Goal: Information Seeking & Learning: Learn about a topic

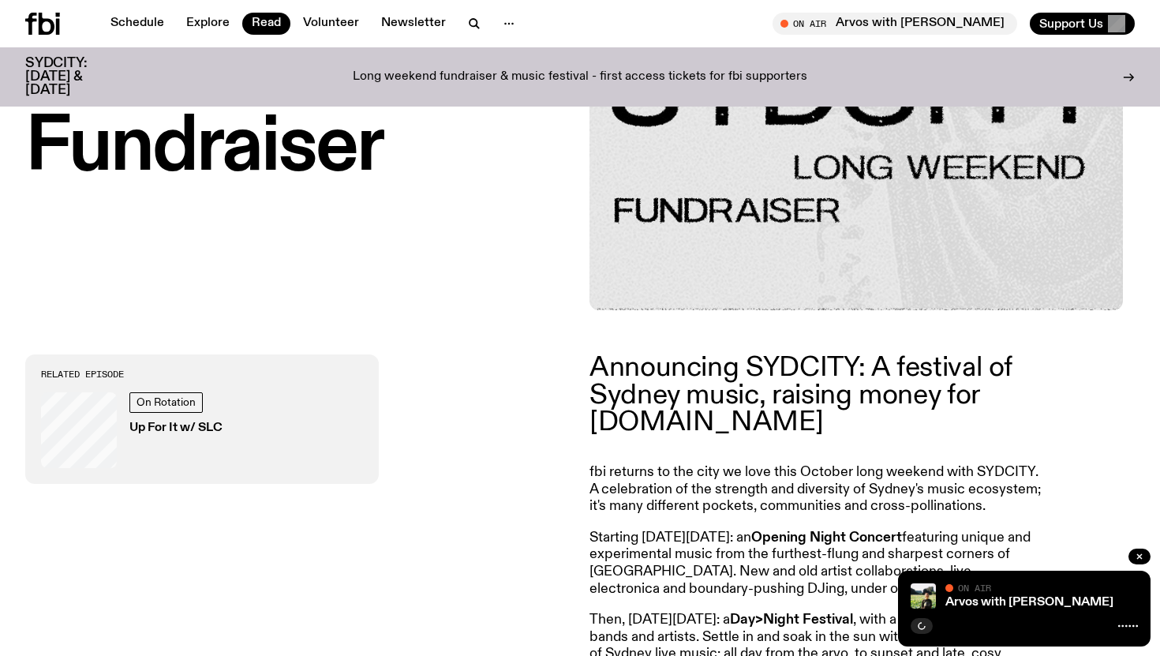
scroll to position [358, 0]
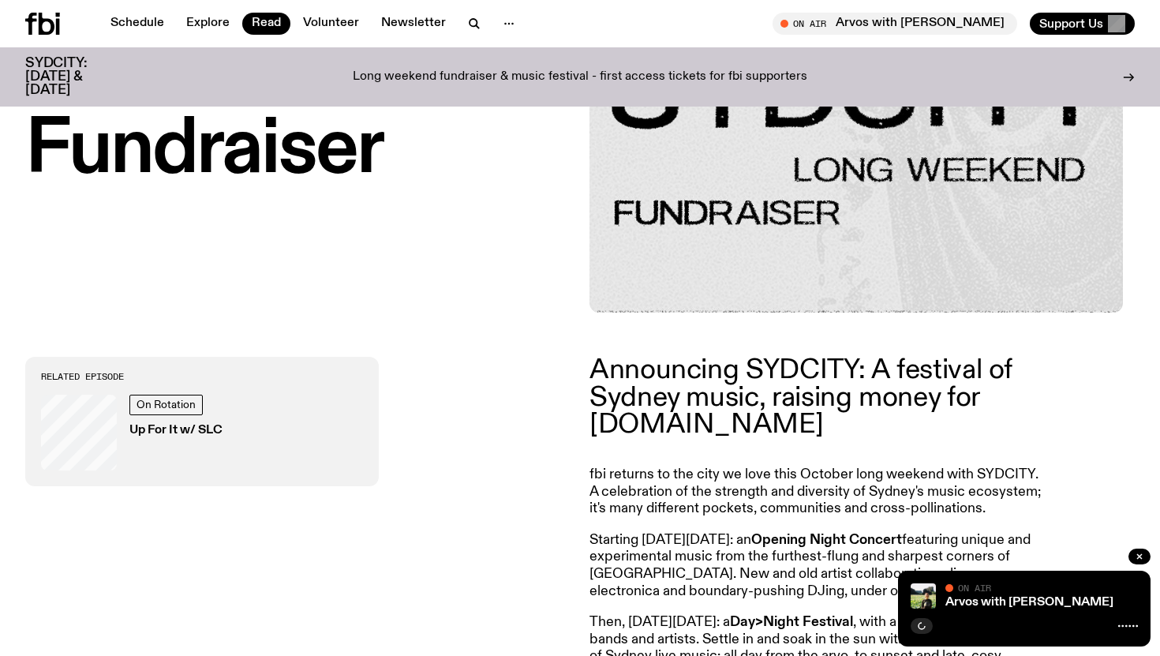
click at [692, 466] on p "fbi returns to the city we love this October long weekend with SYDCITY. A celeb…" at bounding box center [816, 491] width 455 height 51
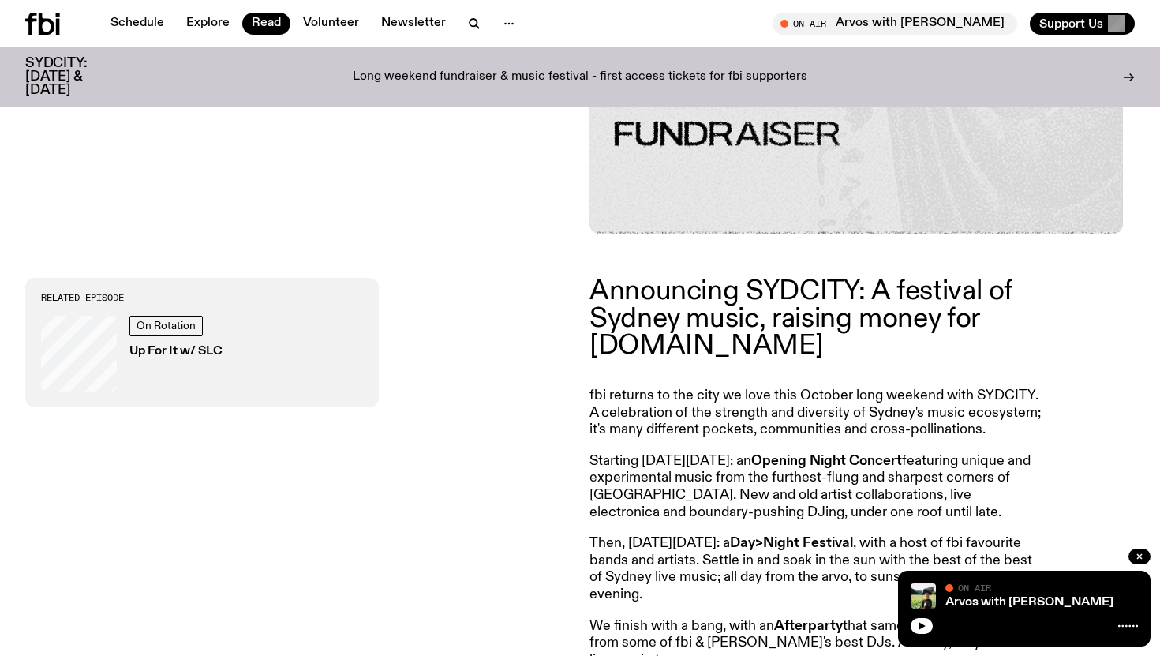
click at [767, 535] on p "Then, [DATE][DATE]: a Day>Night Festival , with a host of fbi favourite bands a…" at bounding box center [816, 569] width 455 height 68
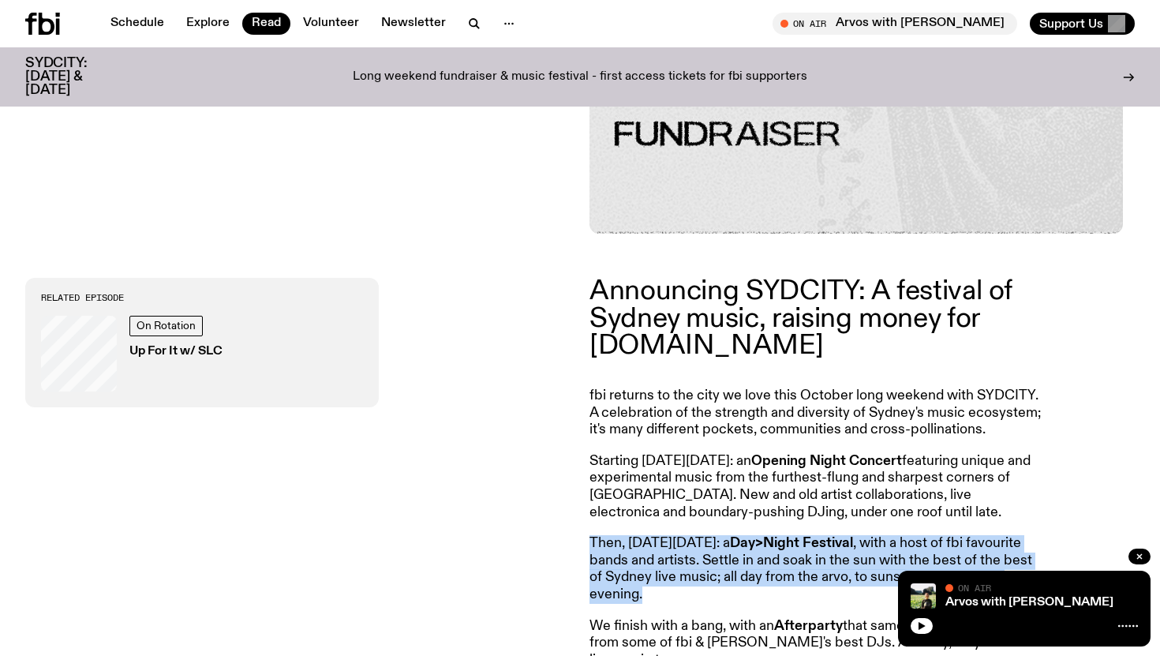
click at [767, 535] on p "Then, [DATE][DATE]: a Day>Night Festival , with a host of fbi favourite bands a…" at bounding box center [816, 569] width 455 height 68
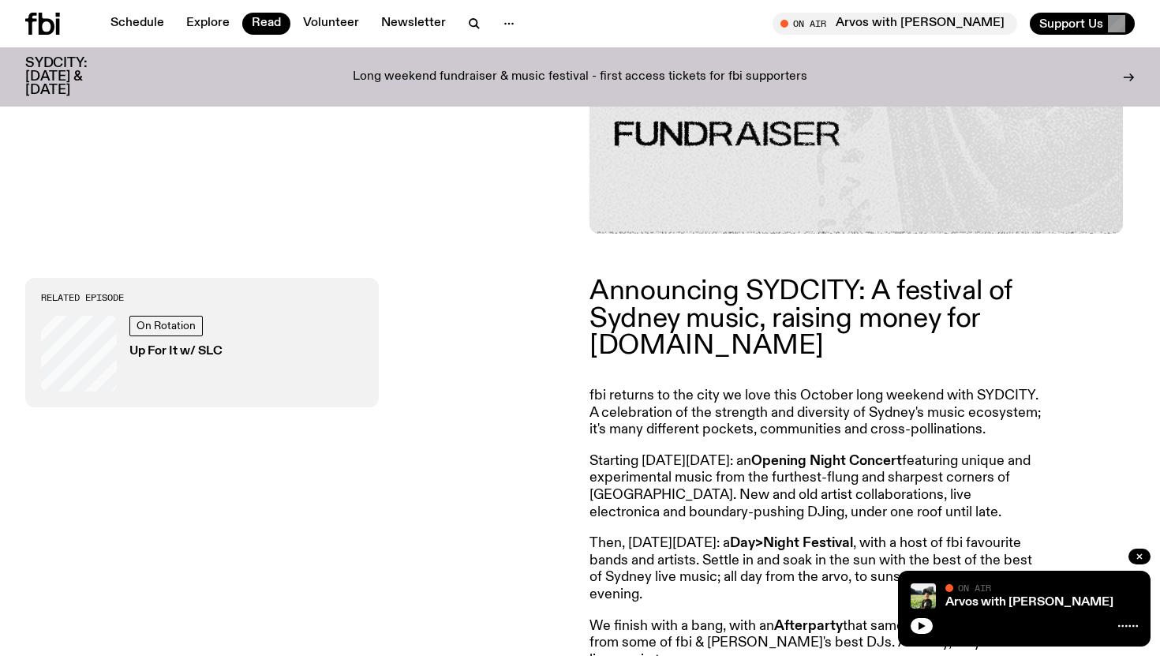
click at [764, 374] on article "Announcing SYDCITY: A festival of Sydney music, raising money for [DOMAIN_NAME]…" at bounding box center [816, 537] width 455 height 518
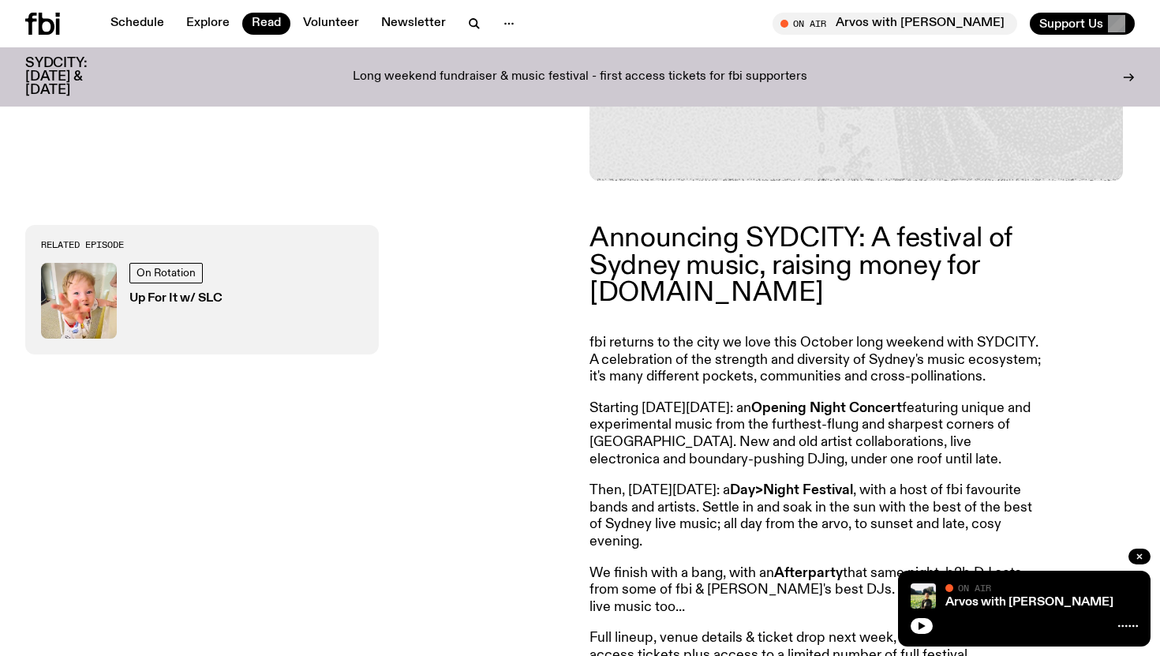
scroll to position [619, 0]
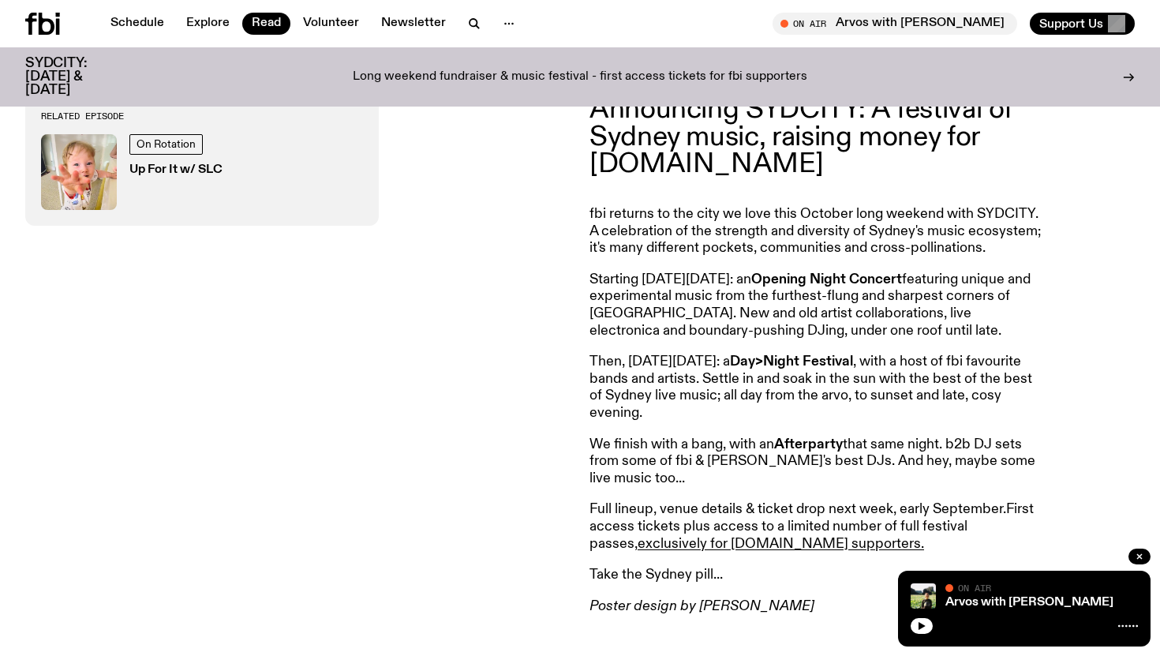
click at [764, 374] on p "Then, [DATE][DATE]: a Day>Night Festival , with a host of fbi favourite bands a…" at bounding box center [816, 388] width 455 height 68
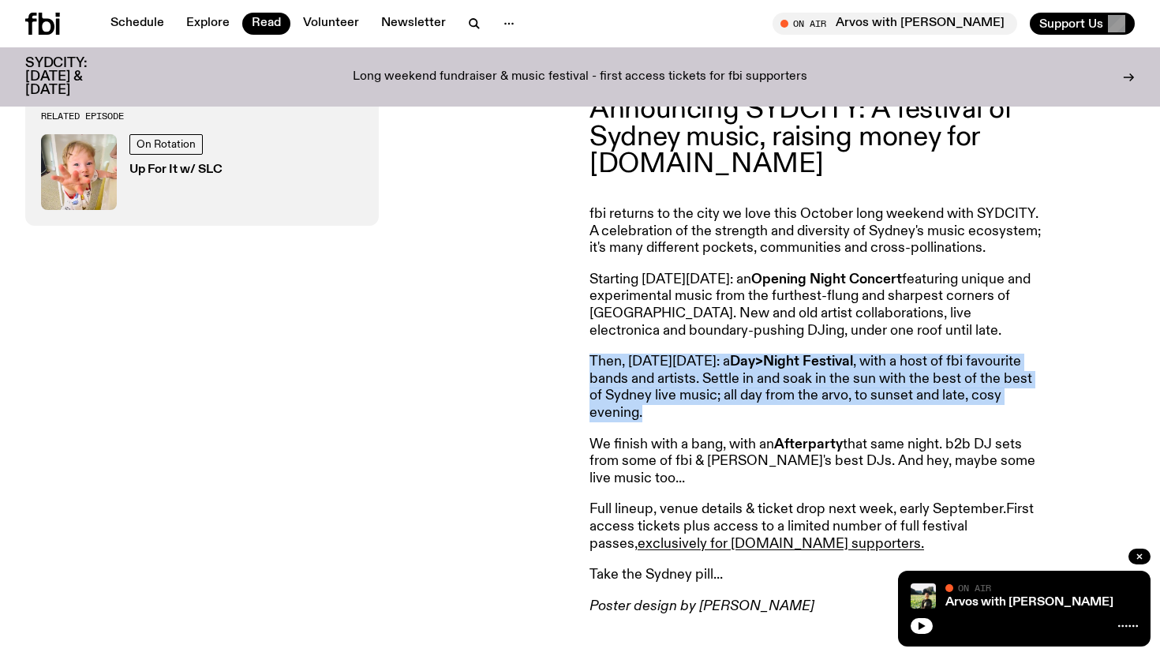
click at [764, 374] on p "Then, [DATE][DATE]: a Day>Night Festival , with a host of fbi favourite bands a…" at bounding box center [816, 388] width 455 height 68
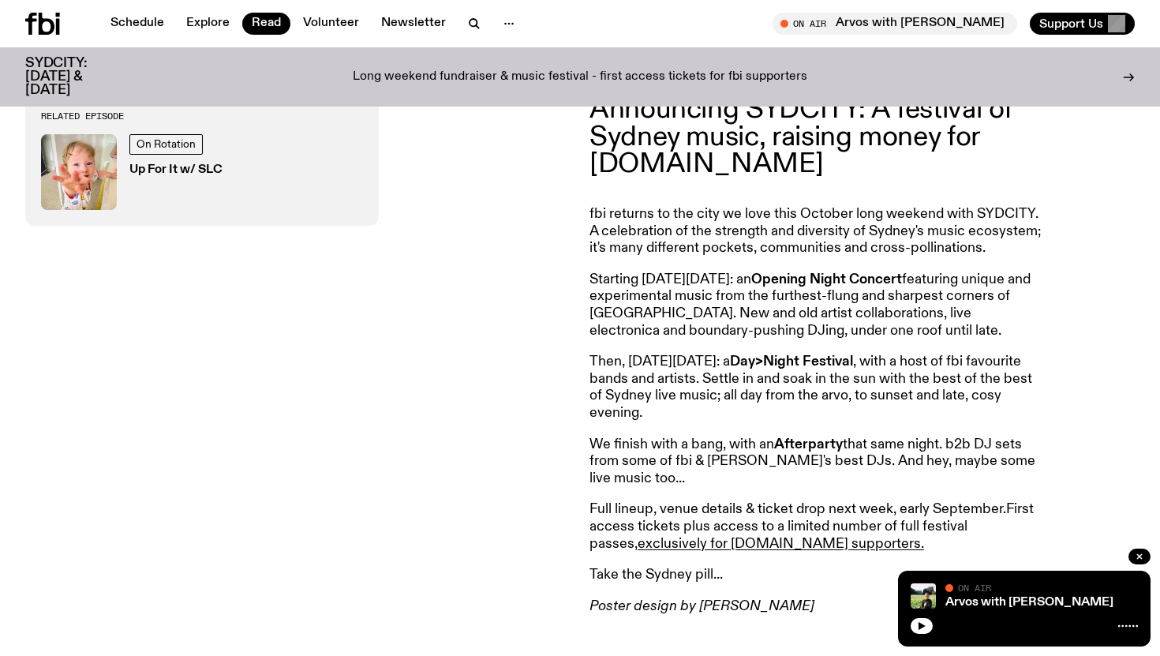
click at [762, 392] on p "Then, [DATE][DATE]: a Day>Night Festival , with a host of fbi favourite bands a…" at bounding box center [816, 388] width 455 height 68
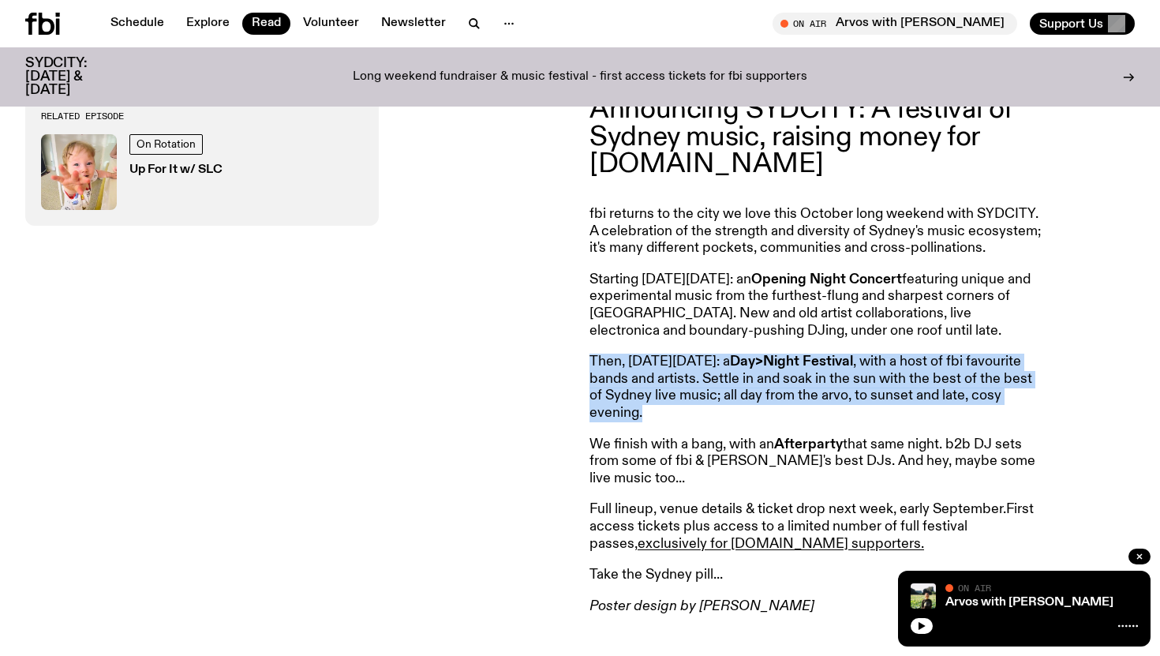
click at [762, 392] on p "Then, [DATE][DATE]: a Day>Night Festival , with a host of fbi favourite bands a…" at bounding box center [816, 388] width 455 height 68
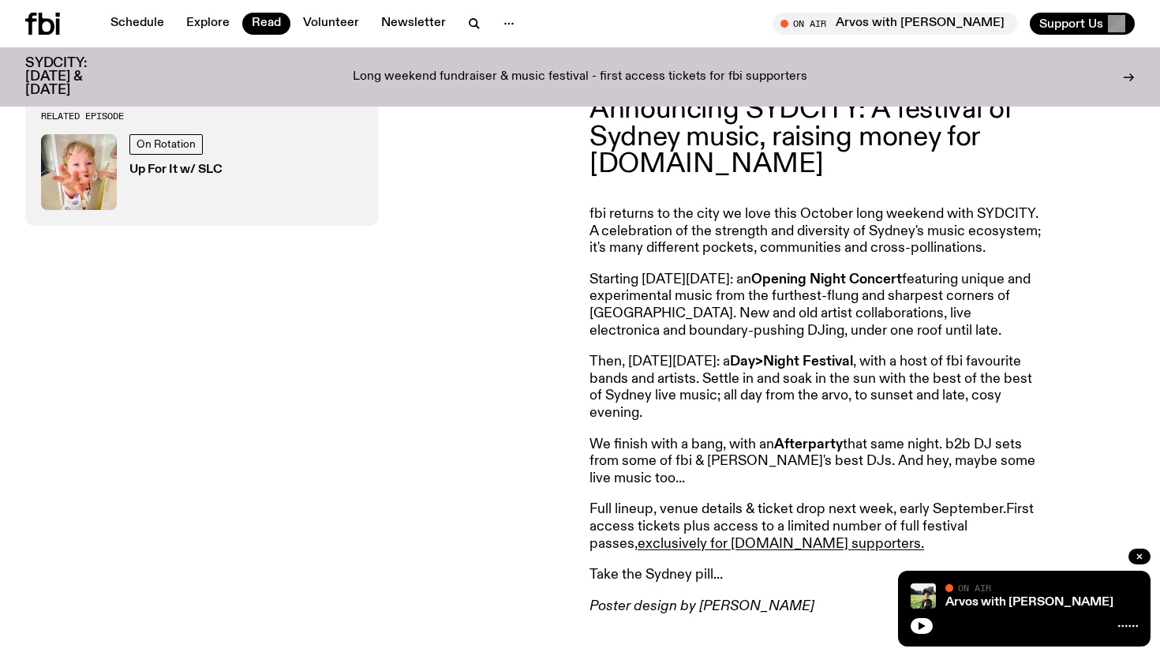
click at [762, 469] on p "We finish with a bang, with an Afterparty that same night. b2b DJ sets from som…" at bounding box center [816, 461] width 455 height 51
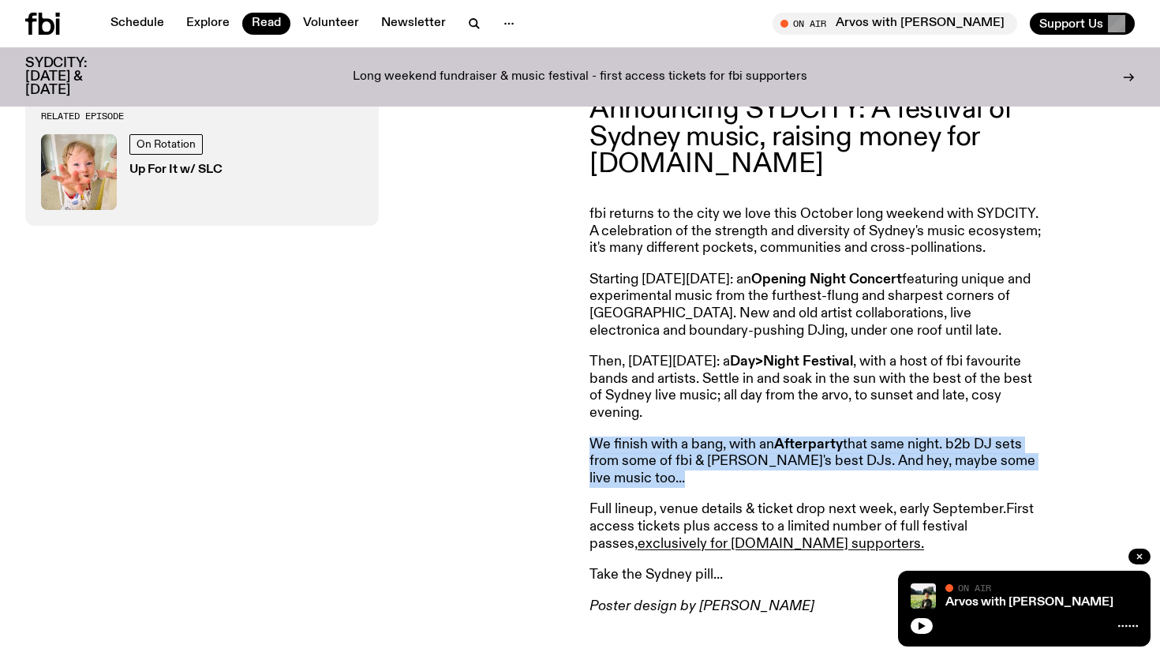
click at [762, 469] on p "We finish with a bang, with an Afterparty that same night. b2b DJ sets from som…" at bounding box center [816, 461] width 455 height 51
click at [785, 442] on strong "Afterparty" at bounding box center [808, 444] width 69 height 14
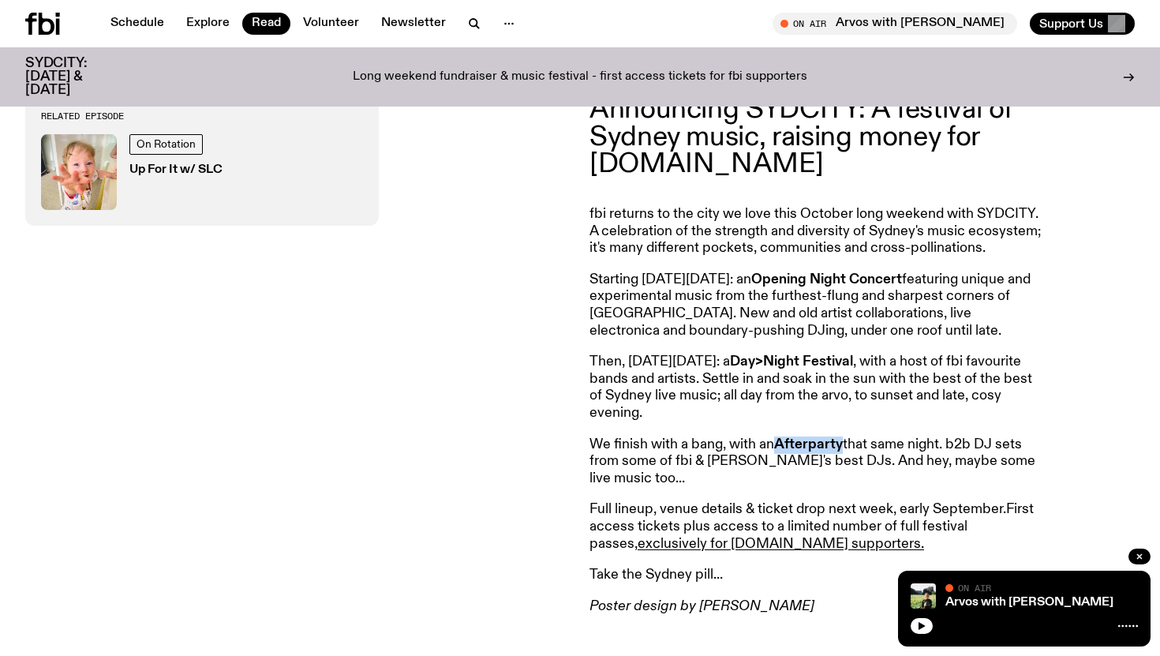
click at [785, 442] on strong "Afterparty" at bounding box center [808, 444] width 69 height 14
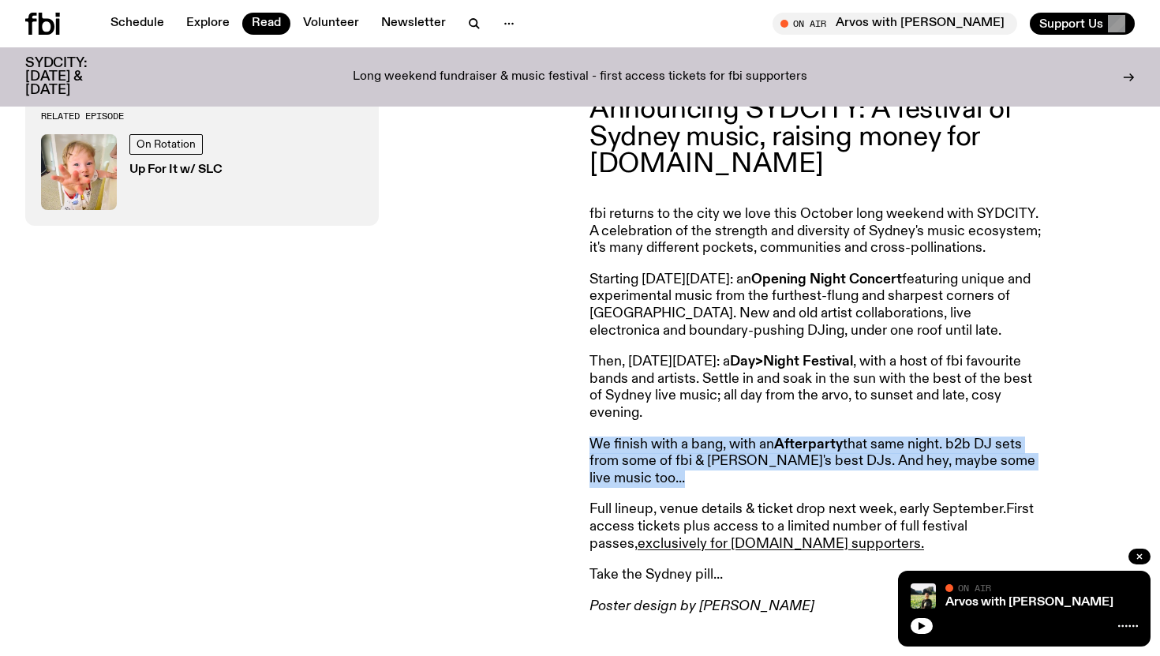
click at [785, 442] on strong "Afterparty" at bounding box center [808, 444] width 69 height 14
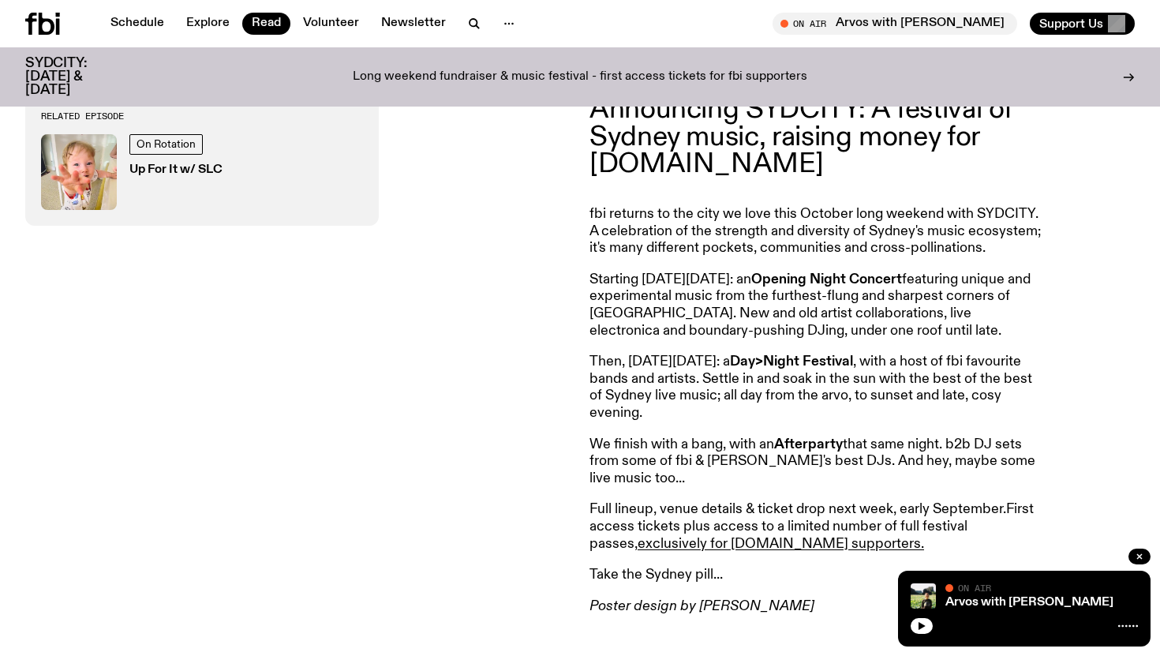
click at [834, 442] on strong "Afterparty" at bounding box center [808, 444] width 69 height 14
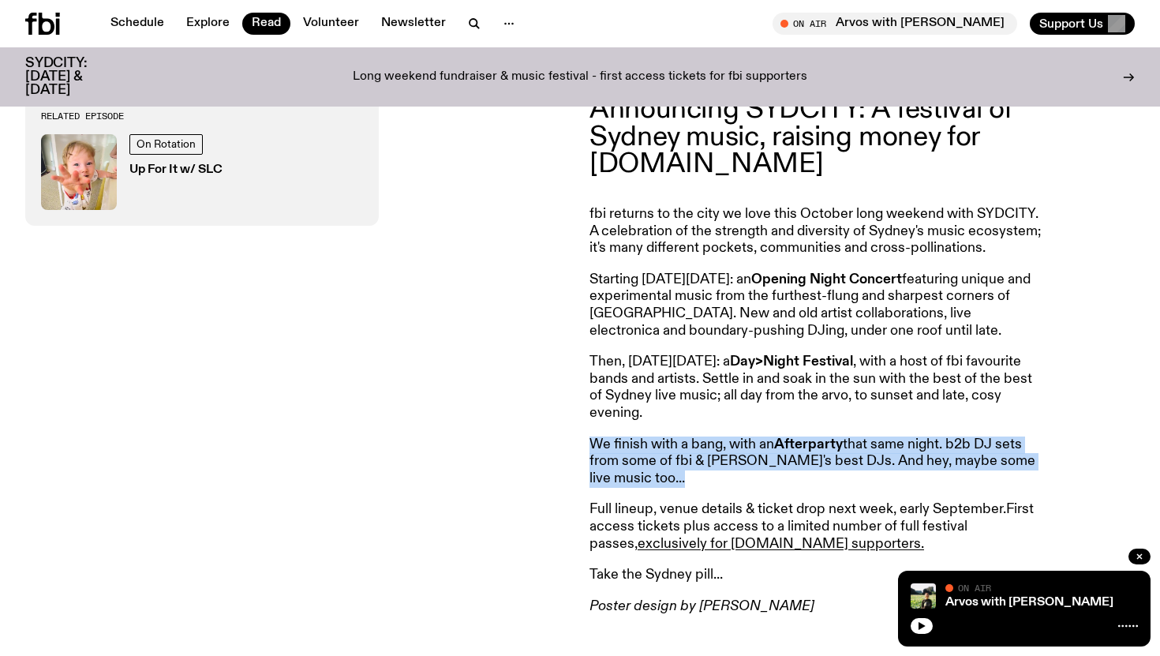
click at [834, 442] on strong "Afterparty" at bounding box center [808, 444] width 69 height 14
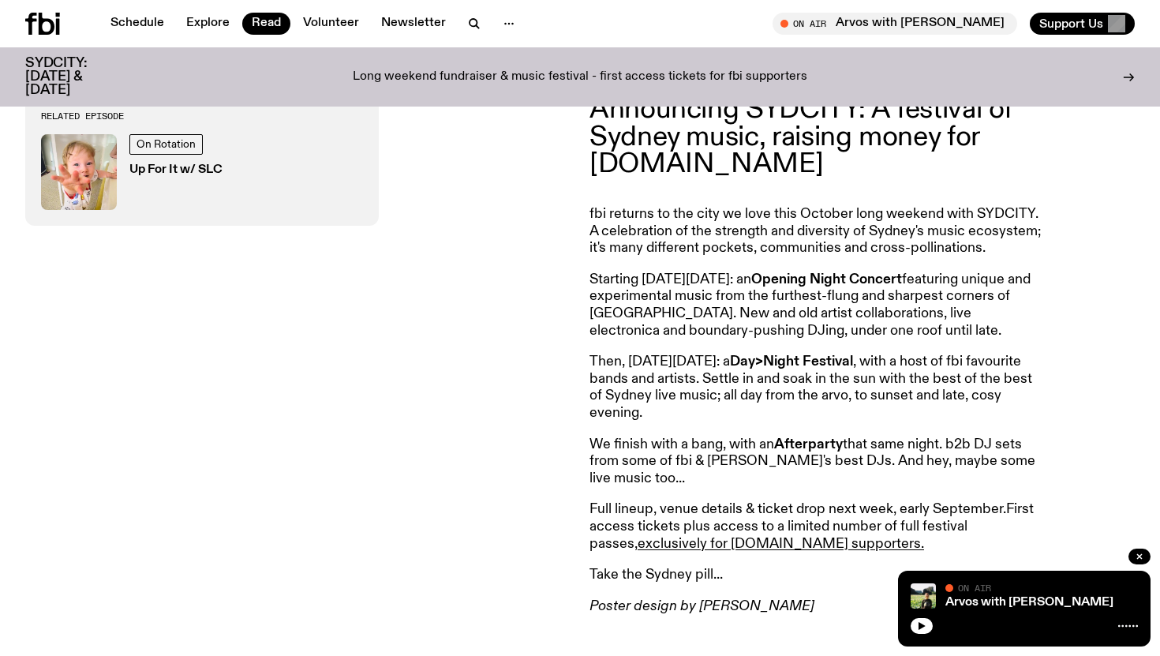
click at [777, 443] on p "We finish with a bang, with an Afterparty that same night. b2b DJ sets from som…" at bounding box center [816, 461] width 455 height 51
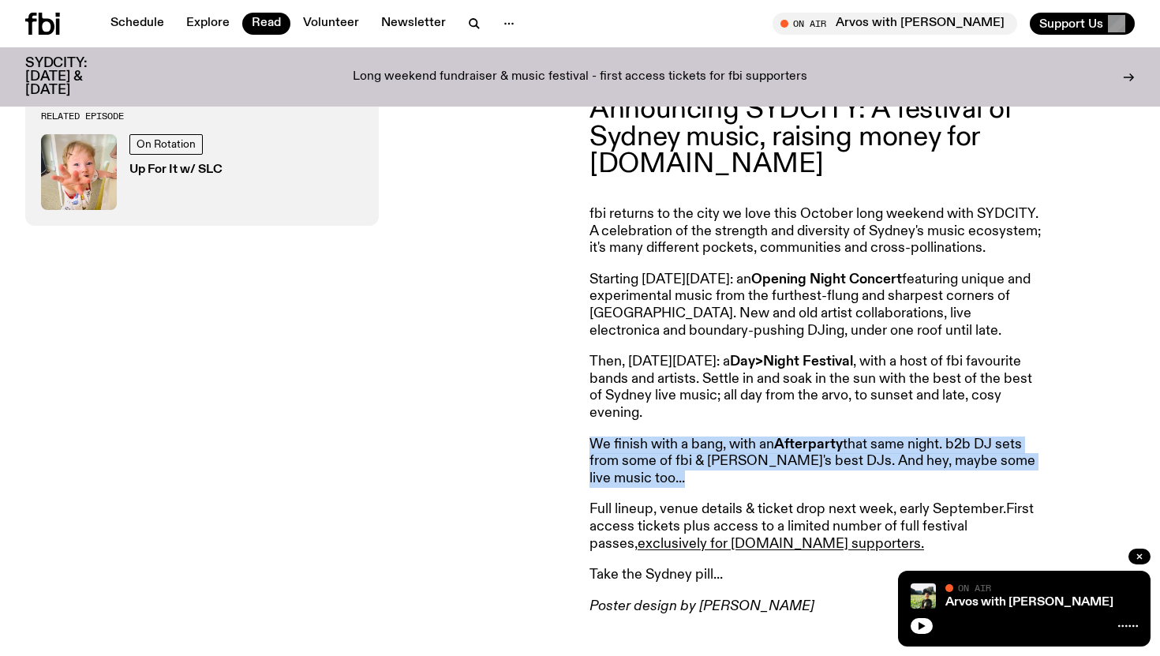
click at [777, 443] on p "We finish with a bang, with an Afterparty that same night. b2b DJ sets from som…" at bounding box center [816, 461] width 455 height 51
click at [825, 443] on strong "Afterparty" at bounding box center [808, 444] width 69 height 14
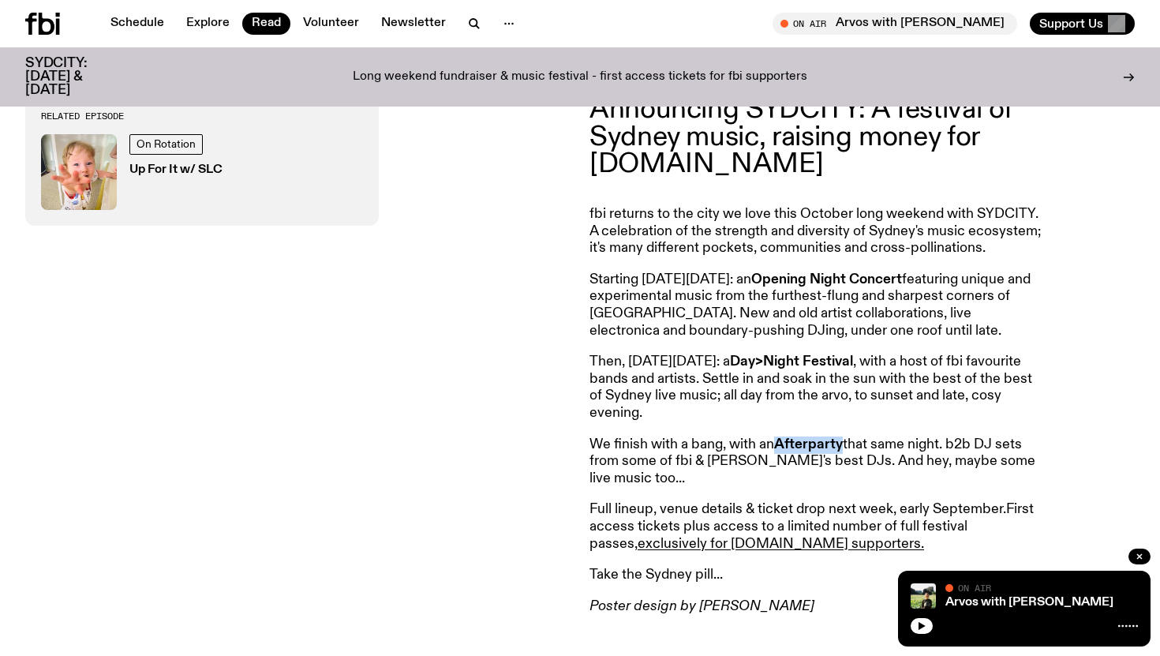
click at [825, 443] on strong "Afterparty" at bounding box center [808, 444] width 69 height 14
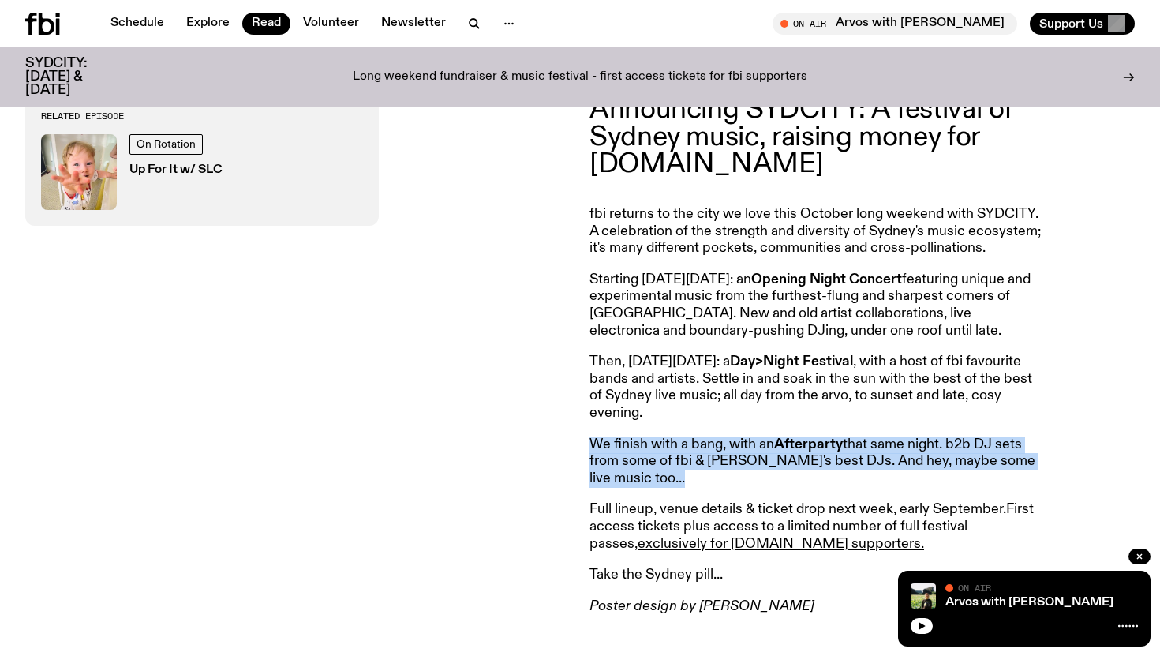
click at [825, 443] on strong "Afterparty" at bounding box center [808, 444] width 69 height 14
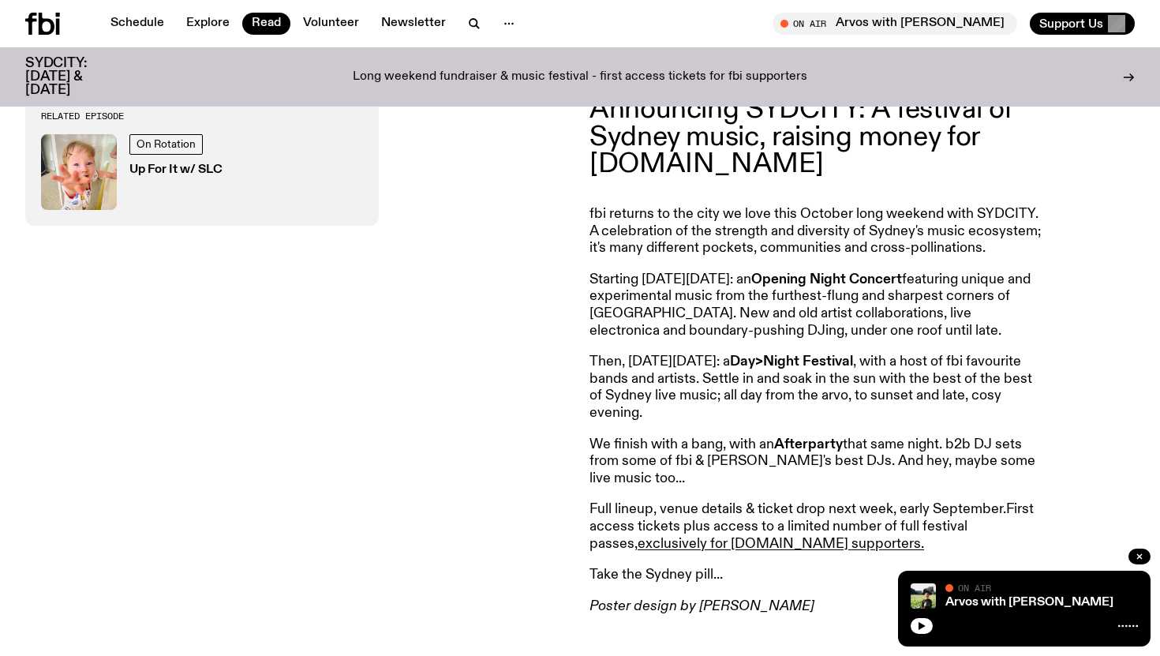
click at [838, 443] on strong "Afterparty" at bounding box center [808, 444] width 69 height 14
click at [758, 293] on p "Starting [DATE][DATE]: an Opening Night Concert featuring unique and experiment…" at bounding box center [816, 305] width 455 height 68
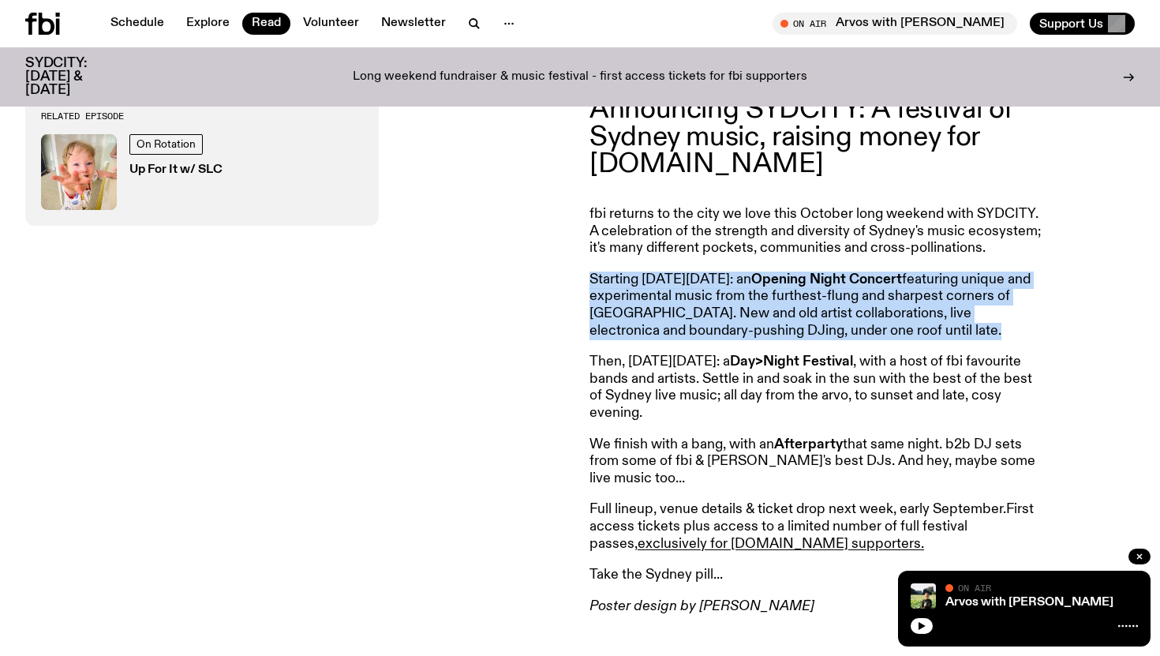
click at [758, 293] on p "Starting [DATE][DATE]: an Opening Night Concert featuring unique and experiment…" at bounding box center [816, 305] width 455 height 68
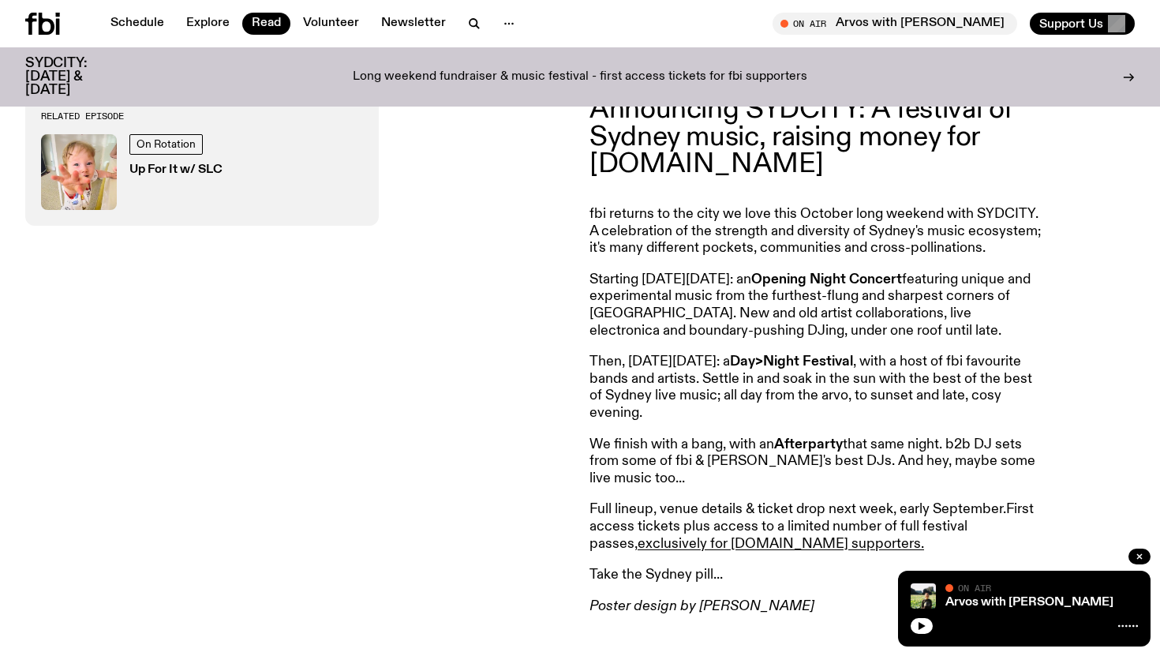
click at [747, 316] on p "Starting [DATE][DATE]: an Opening Night Concert featuring unique and experiment…" at bounding box center [816, 305] width 455 height 68
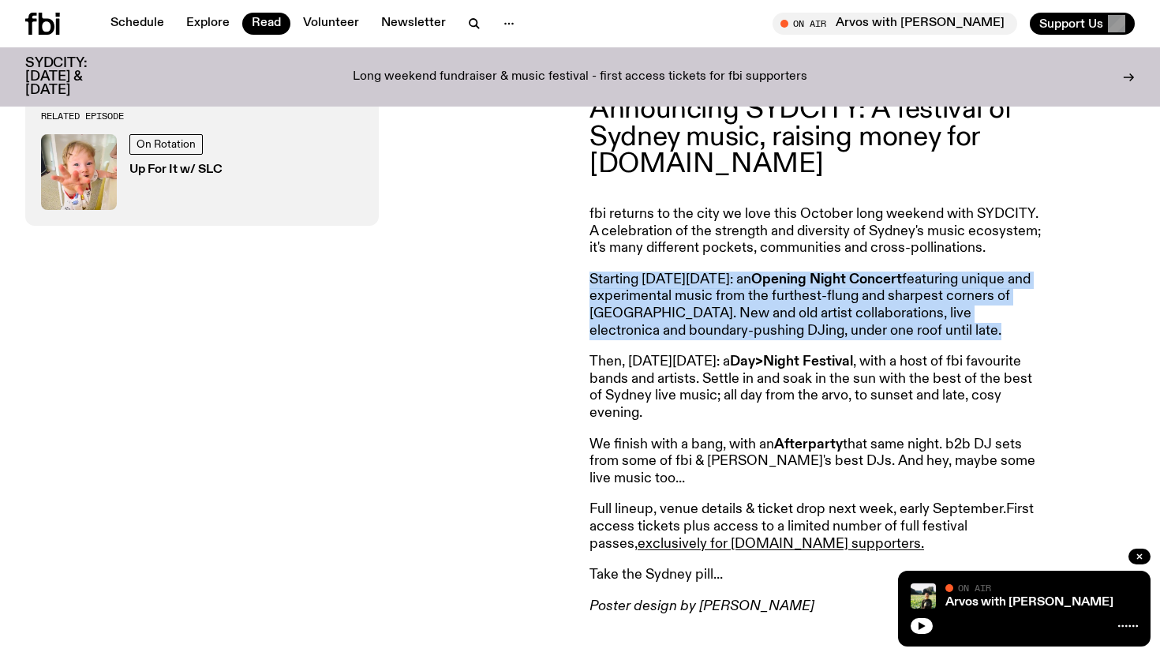
click at [747, 316] on p "Starting [DATE][DATE]: an Opening Night Concert featuring unique and experiment…" at bounding box center [816, 305] width 455 height 68
click at [778, 316] on p "Starting [DATE][DATE]: an Opening Night Concert featuring unique and experiment…" at bounding box center [816, 305] width 455 height 68
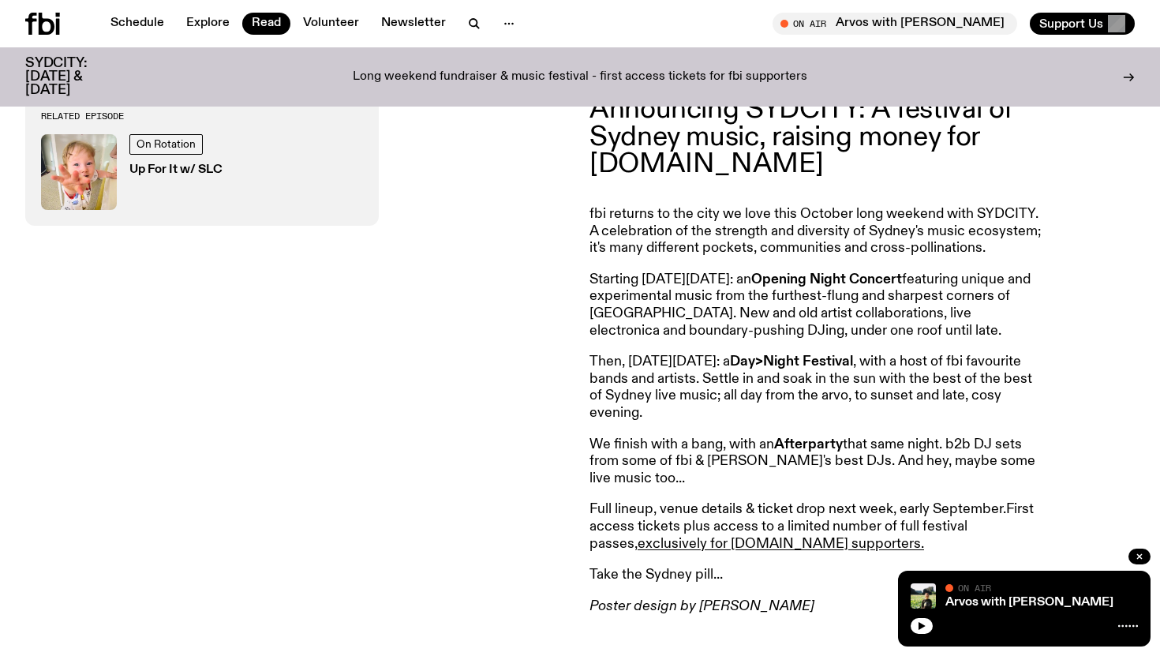
click at [765, 453] on p "We finish with a bang, with an Afterparty that same night. b2b DJ sets from som…" at bounding box center [816, 461] width 455 height 51
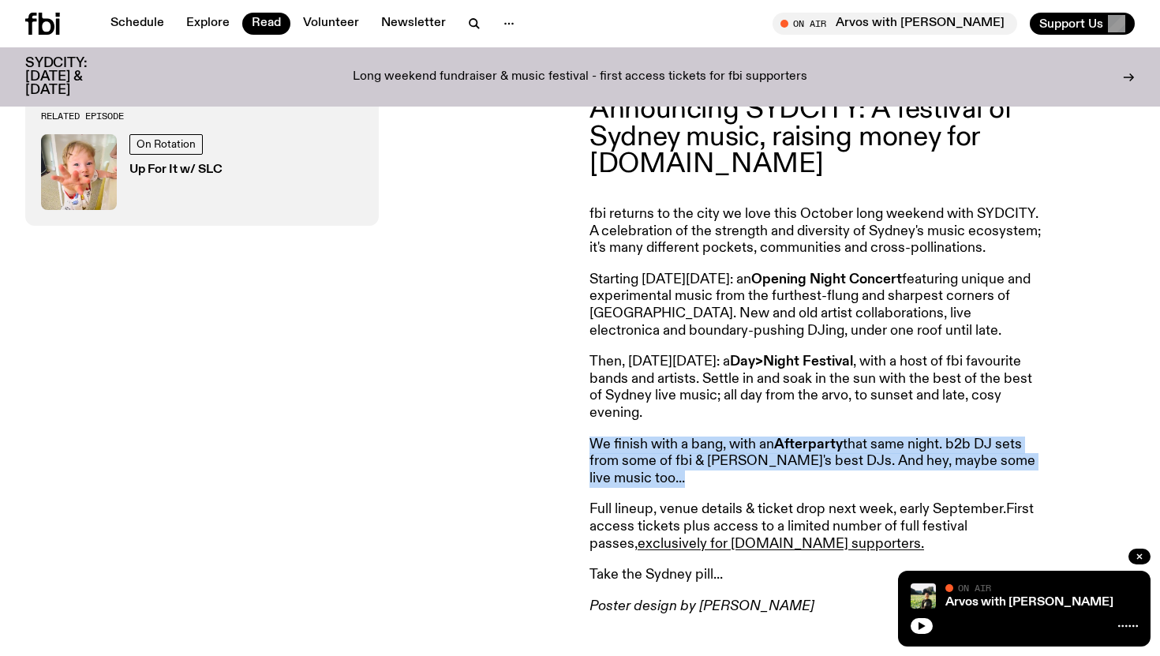
click at [765, 453] on p "We finish with a bang, with an Afterparty that same night. b2b DJ sets from som…" at bounding box center [816, 461] width 455 height 51
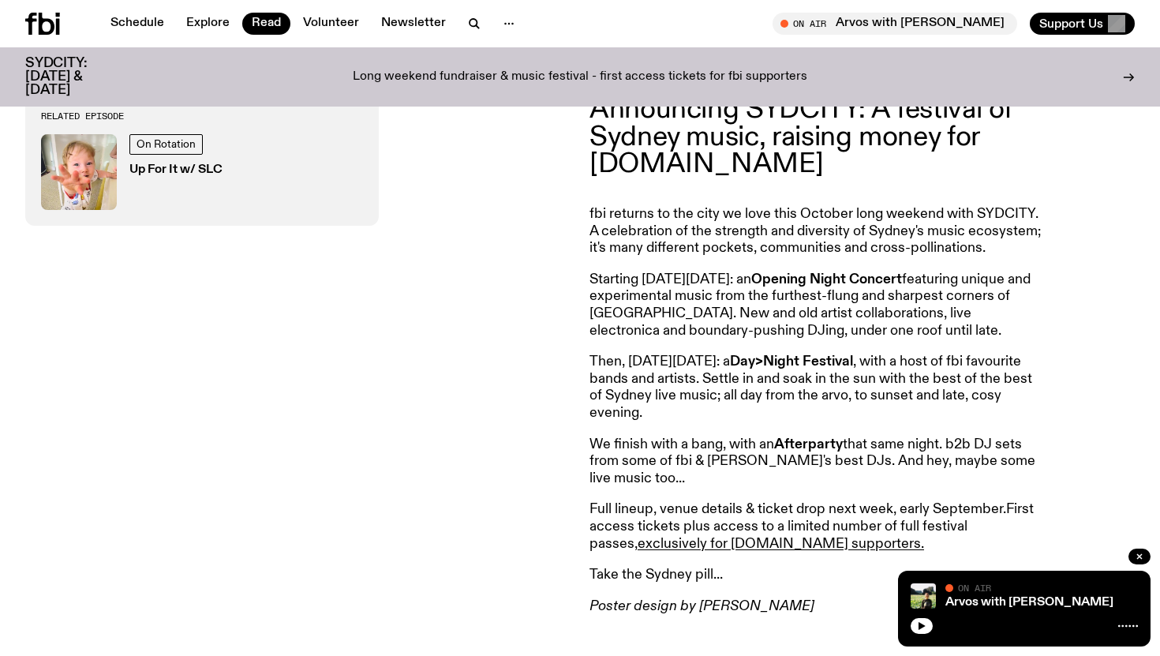
click at [806, 379] on p "Then, [DATE][DATE]: a Day>Night Festival , with a host of fbi favourite bands a…" at bounding box center [816, 388] width 455 height 68
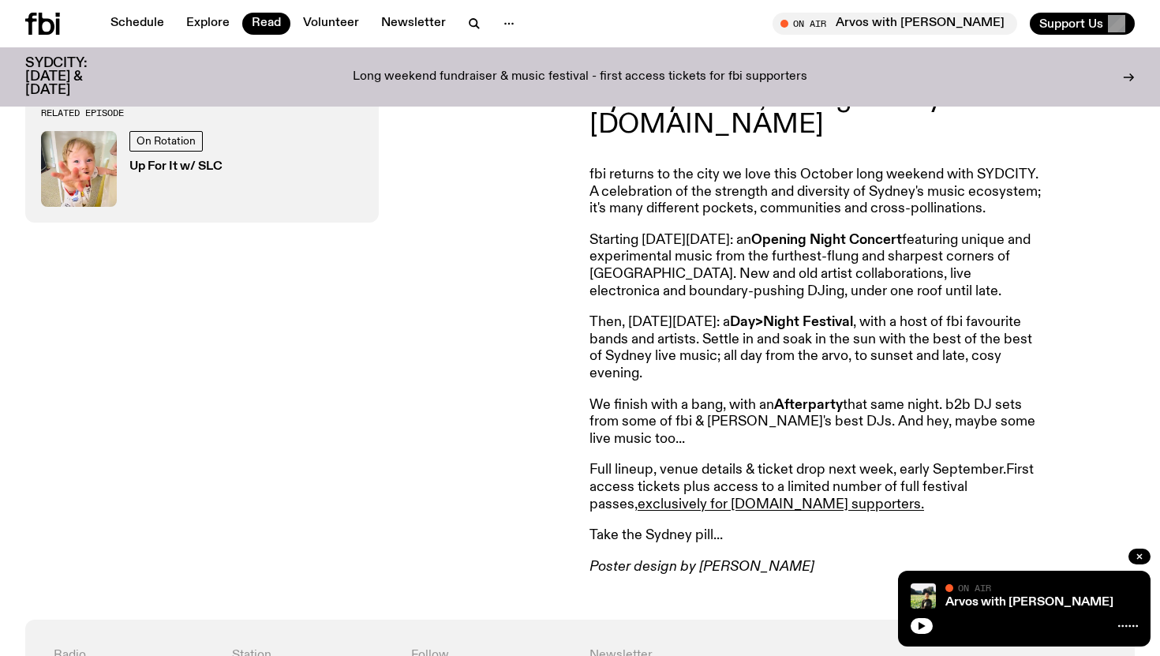
scroll to position [674, 0]
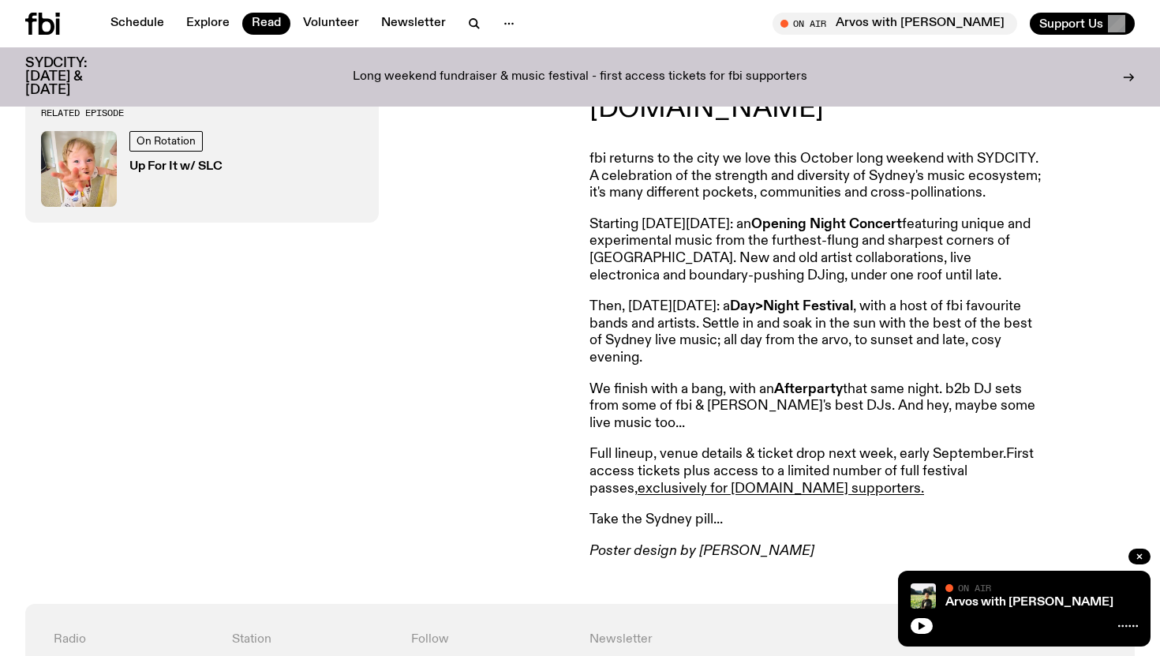
click at [729, 447] on p "Full lineup, venue details & ticket drop next week, early September. First acce…" at bounding box center [816, 471] width 455 height 51
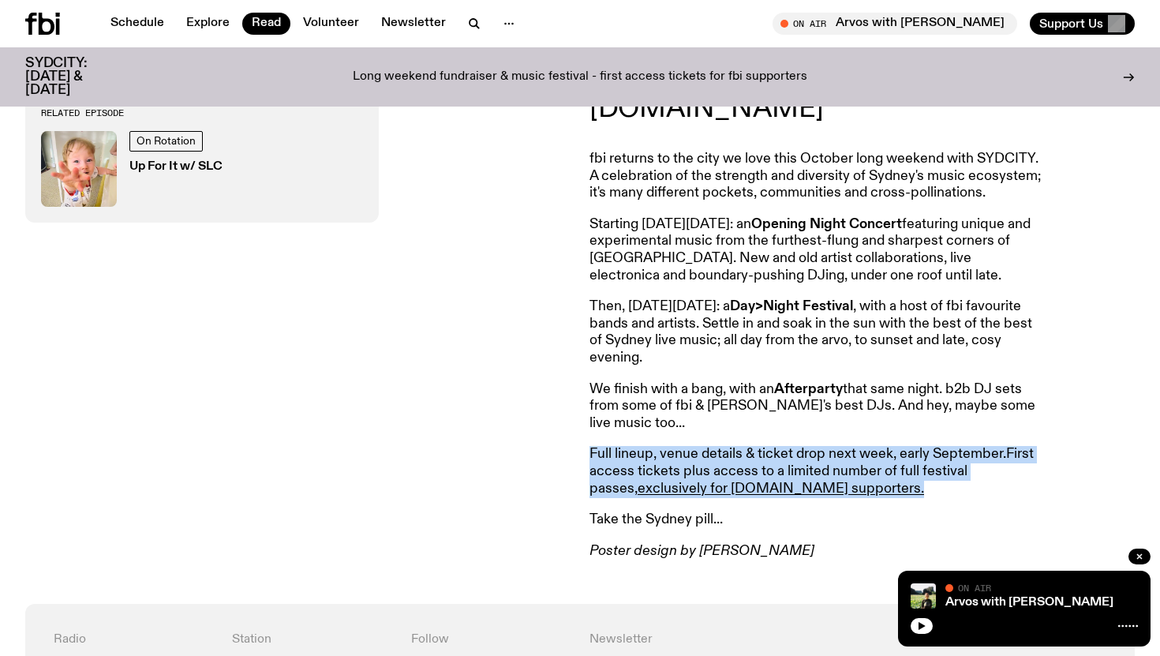
click at [729, 447] on p "Full lineup, venue details & ticket drop next week, early September. First acce…" at bounding box center [816, 471] width 455 height 51
click at [750, 456] on p "Full lineup, venue details & ticket drop next week, early September. First acce…" at bounding box center [816, 471] width 455 height 51
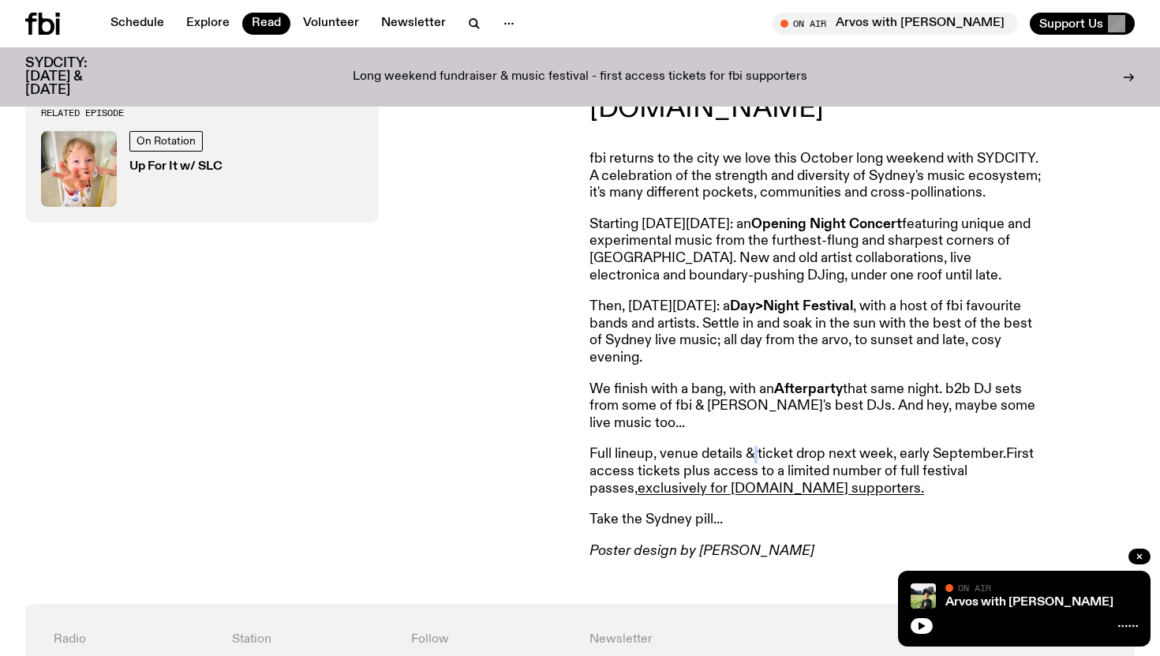
click at [750, 456] on p "Full lineup, venue details & ticket drop next week, early September. First acce…" at bounding box center [816, 471] width 455 height 51
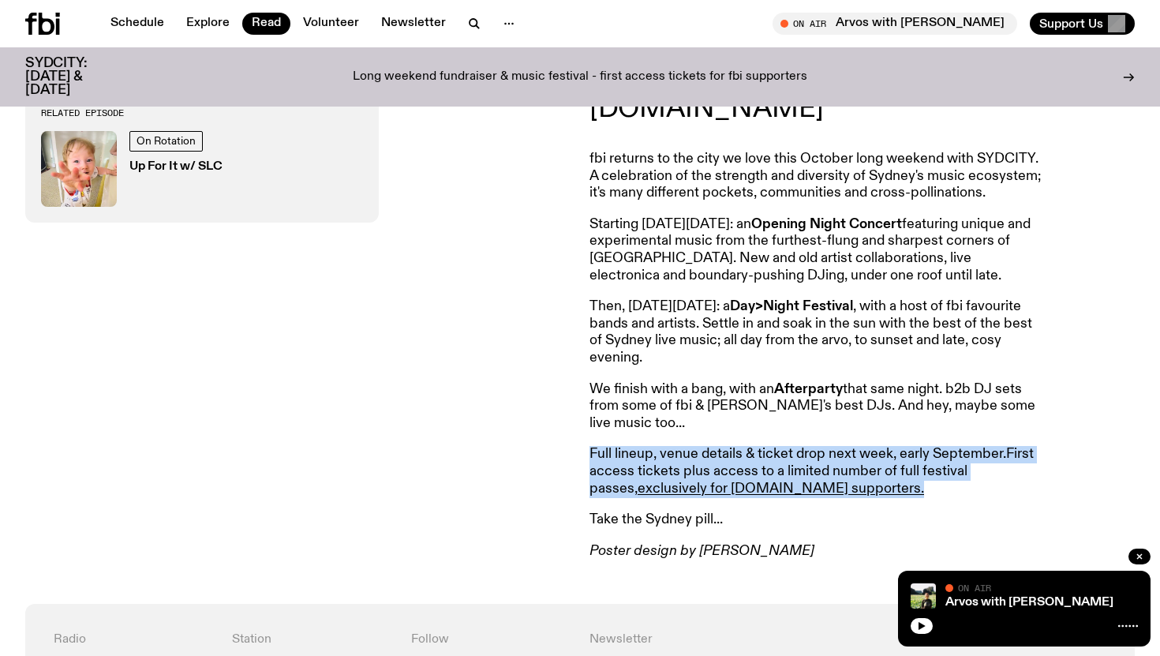
click at [750, 456] on p "Full lineup, venue details & ticket drop next week, early September. First acce…" at bounding box center [816, 471] width 455 height 51
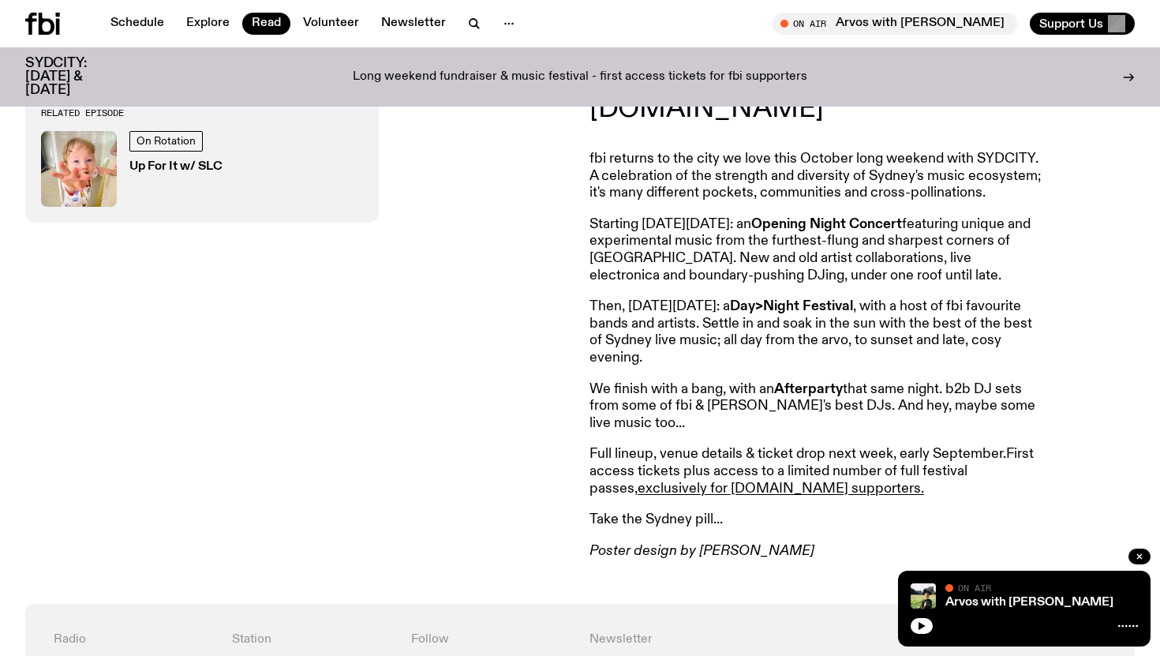
click at [780, 457] on p "Full lineup, venue details & ticket drop next week, early September. First acce…" at bounding box center [816, 471] width 455 height 51
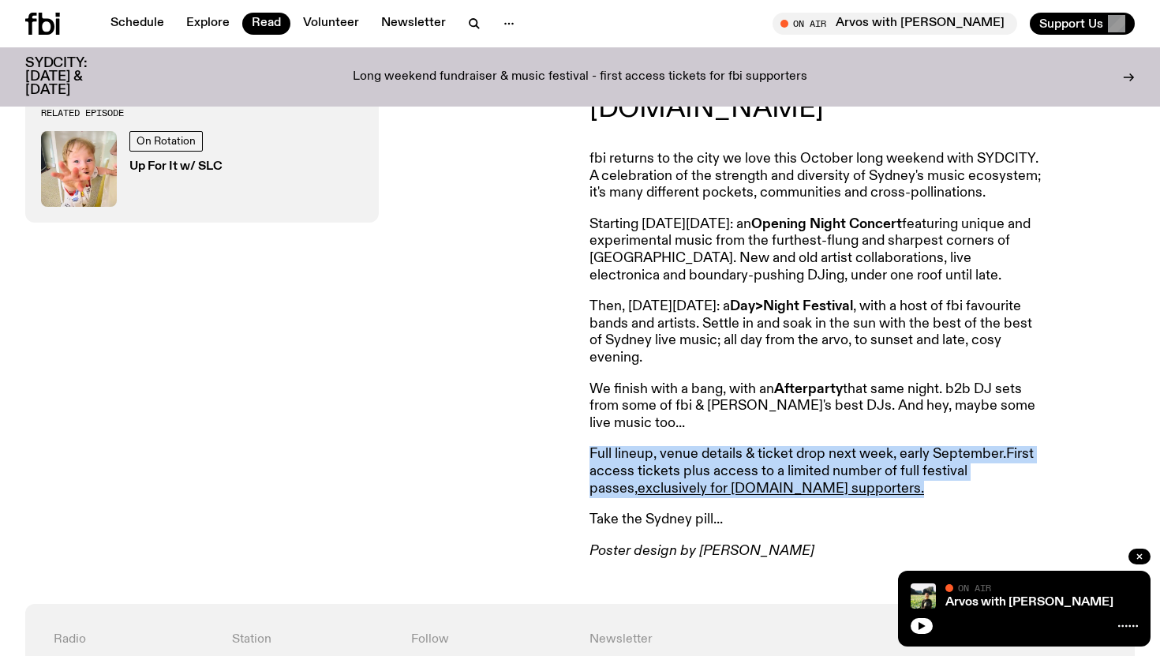
click at [780, 457] on p "Full lineup, venue details & ticket drop next week, early September. First acce…" at bounding box center [816, 471] width 455 height 51
click at [728, 457] on p "Full lineup, venue details & ticket drop next week, early September. First acce…" at bounding box center [816, 471] width 455 height 51
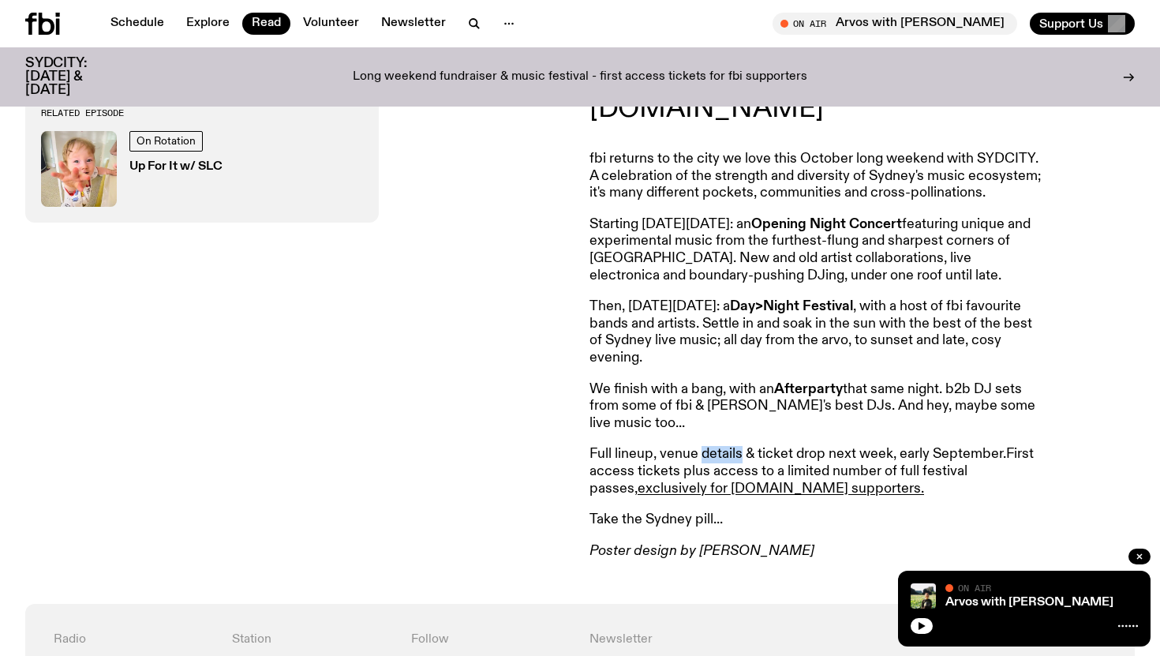
click at [728, 457] on p "Full lineup, venue details & ticket drop next week, early September. First acce…" at bounding box center [816, 471] width 455 height 51
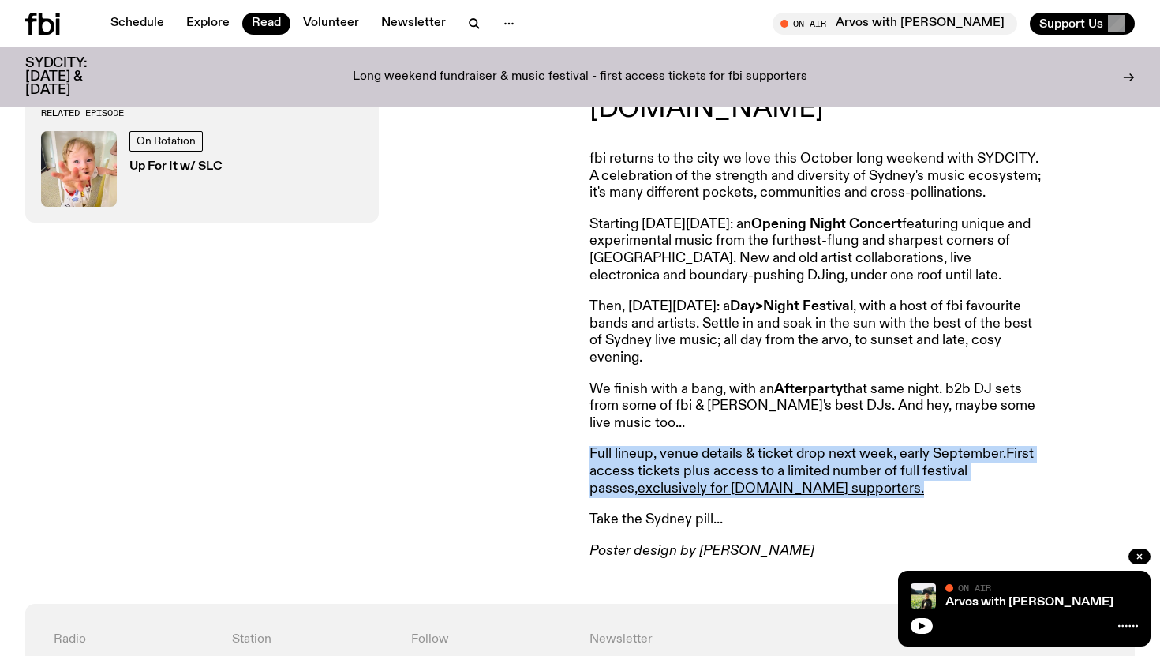
click at [728, 457] on p "Full lineup, venue details & ticket drop next week, early September. First acce…" at bounding box center [816, 471] width 455 height 51
click at [769, 437] on article "Announcing SYDCITY: A festival of Sydney music, raising money for [DOMAIN_NAME]…" at bounding box center [816, 300] width 455 height 518
